Goal: Task Accomplishment & Management: Manage account settings

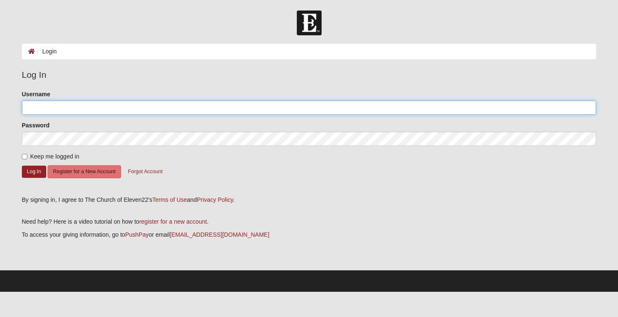
type input "Reid616"
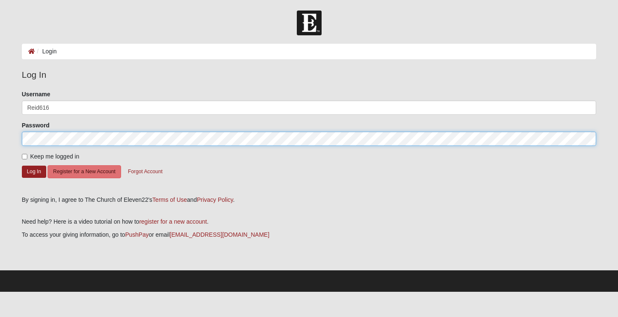
click at [34, 171] on button "Log In" at bounding box center [34, 172] width 24 height 12
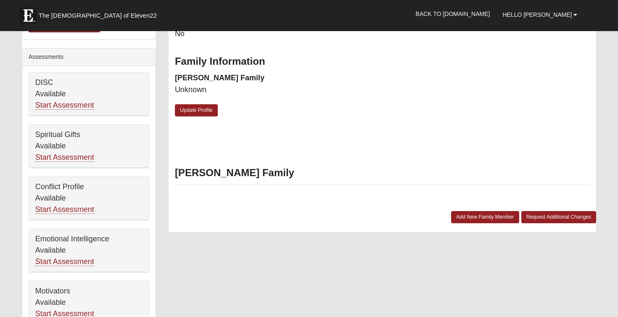
scroll to position [294, 0]
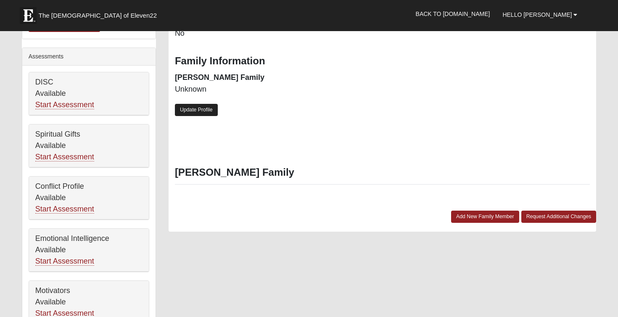
click at [192, 107] on link "Update Profile" at bounding box center [196, 110] width 43 height 12
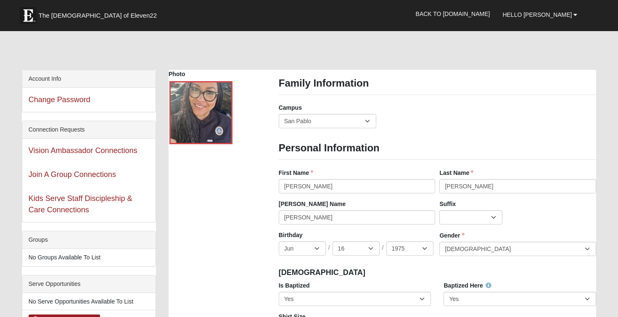
scroll to position [0, 0]
click at [494, 18] on link "Back to [DOMAIN_NAME]" at bounding box center [453, 13] width 87 height 21
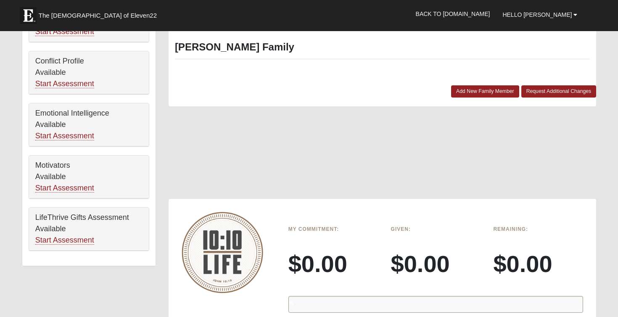
scroll to position [420, 0]
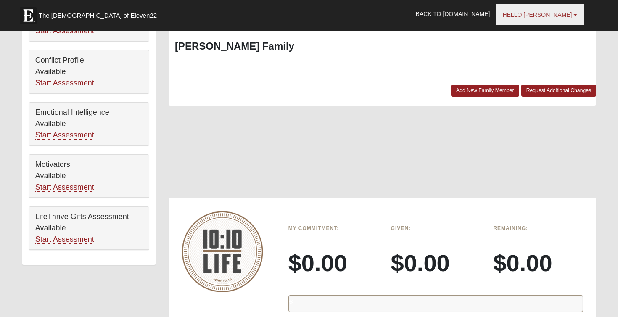
click at [577, 18] on link "Hello Claudia" at bounding box center [539, 14] width 87 height 21
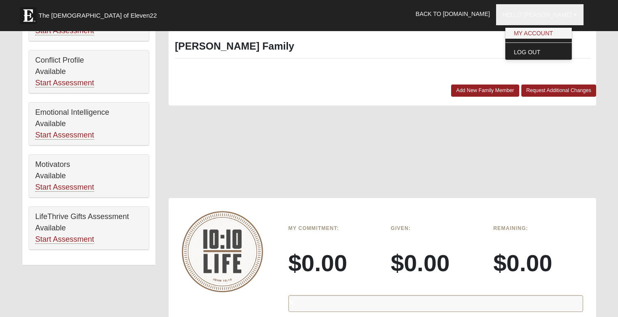
click at [557, 35] on link "My Account" at bounding box center [538, 33] width 66 height 11
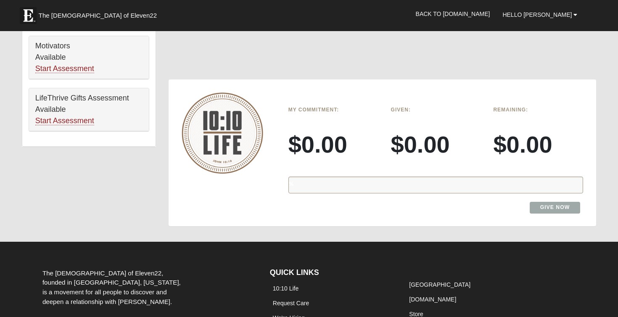
scroll to position [540, 0]
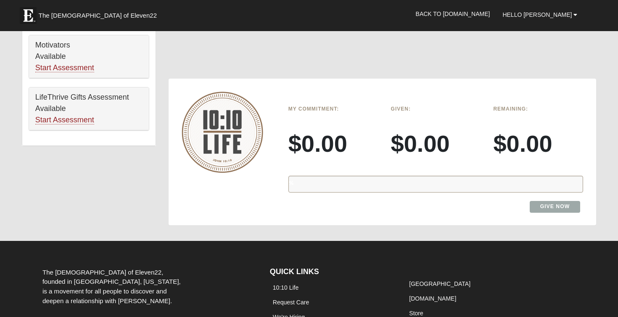
click at [389, 177] on div "%" at bounding box center [435, 184] width 295 height 17
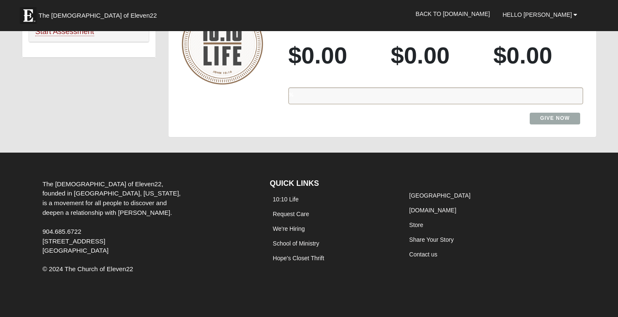
scroll to position [628, 0]
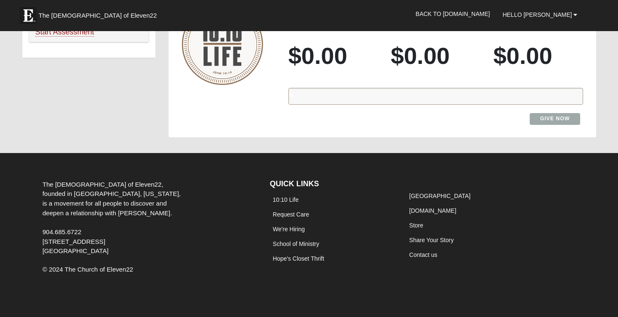
click at [563, 113] on link "Give Now" at bounding box center [555, 118] width 51 height 11
